Goal: Find specific page/section: Find specific page/section

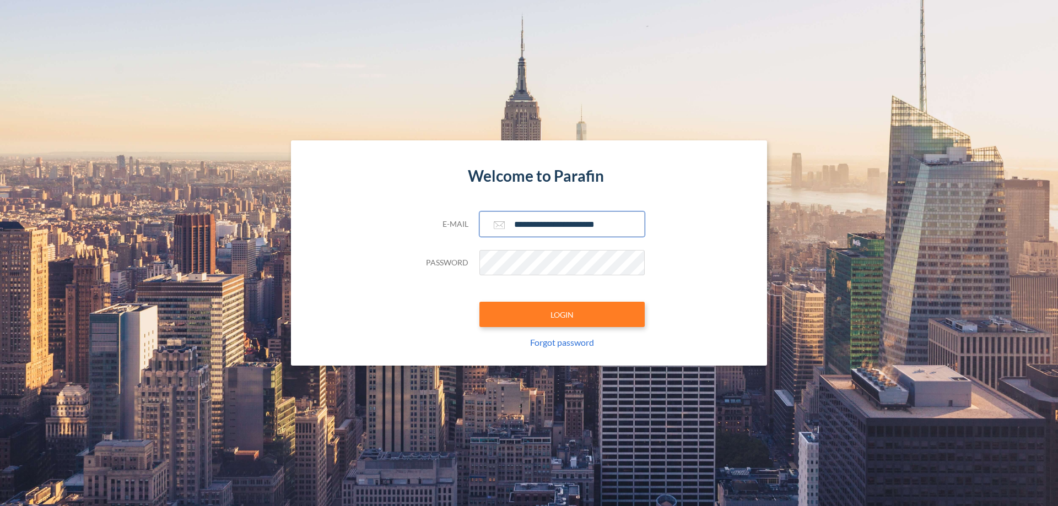
type input "**********"
click at [562, 315] on button "LOGIN" at bounding box center [561, 314] width 165 height 25
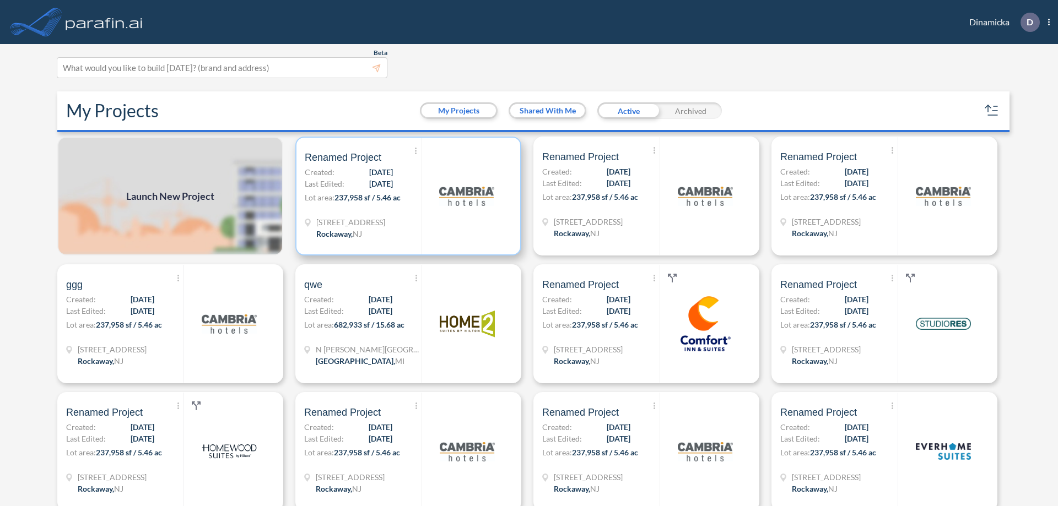
scroll to position [3, 0]
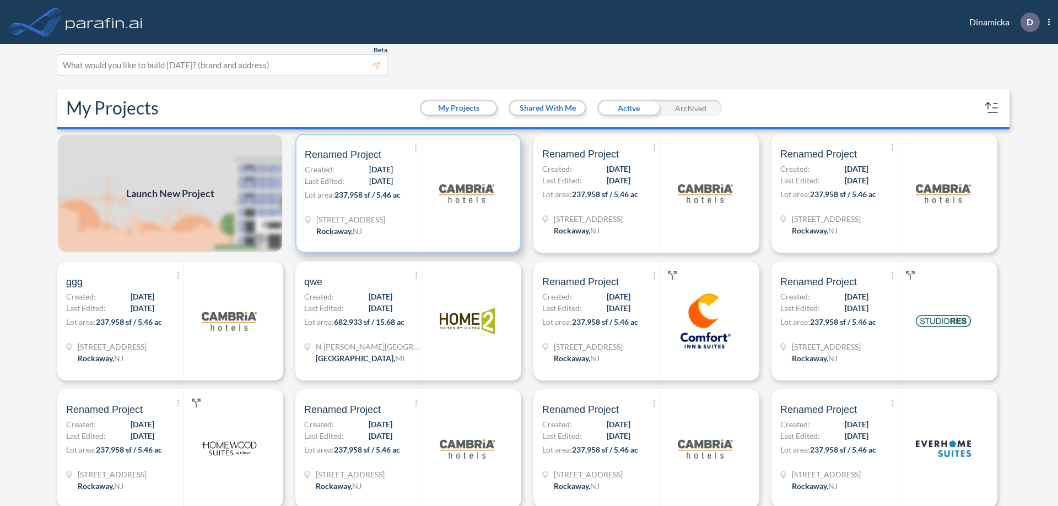
click at [406, 193] on p "Lot area: 237,958 sf / 5.46 ac" at bounding box center [363, 197] width 117 height 16
